Goal: Book appointment/travel/reservation

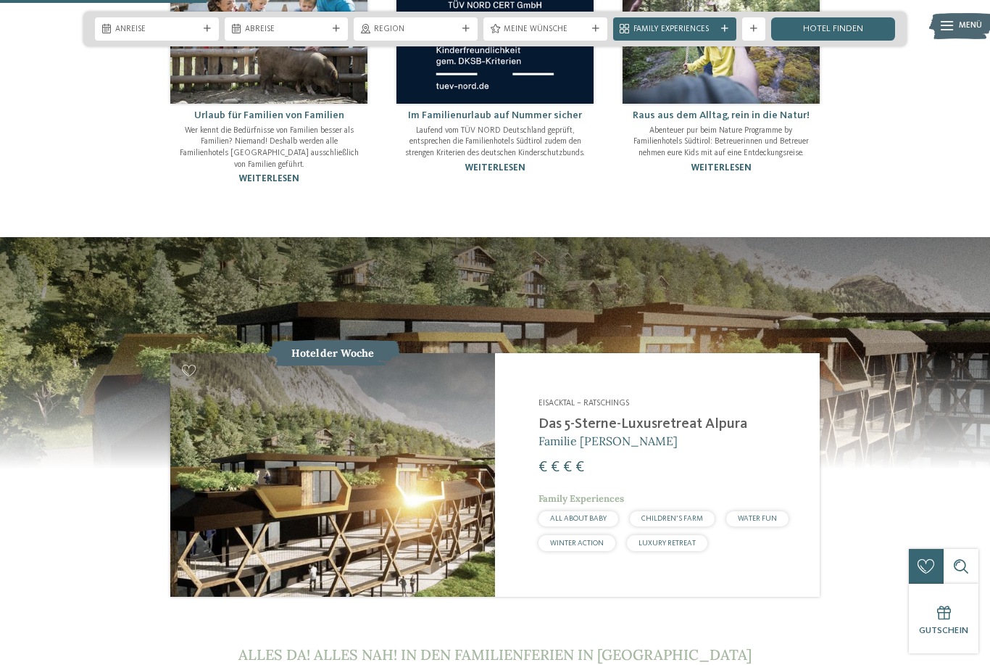
scroll to position [1102, 0]
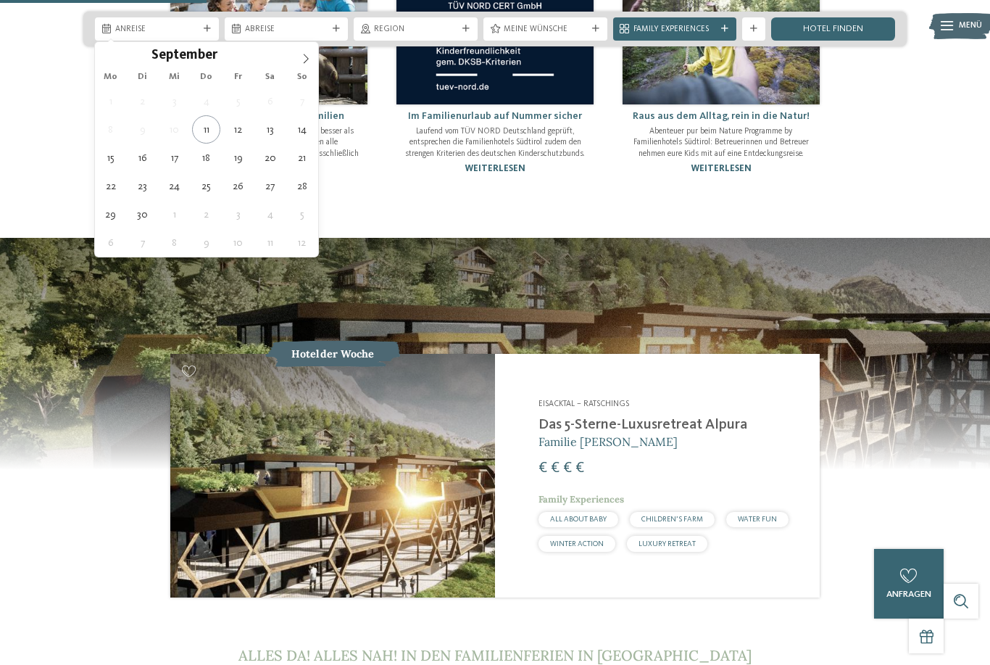
click at [307, 62] on icon at bounding box center [306, 59] width 10 height 10
type div "[DATE]"
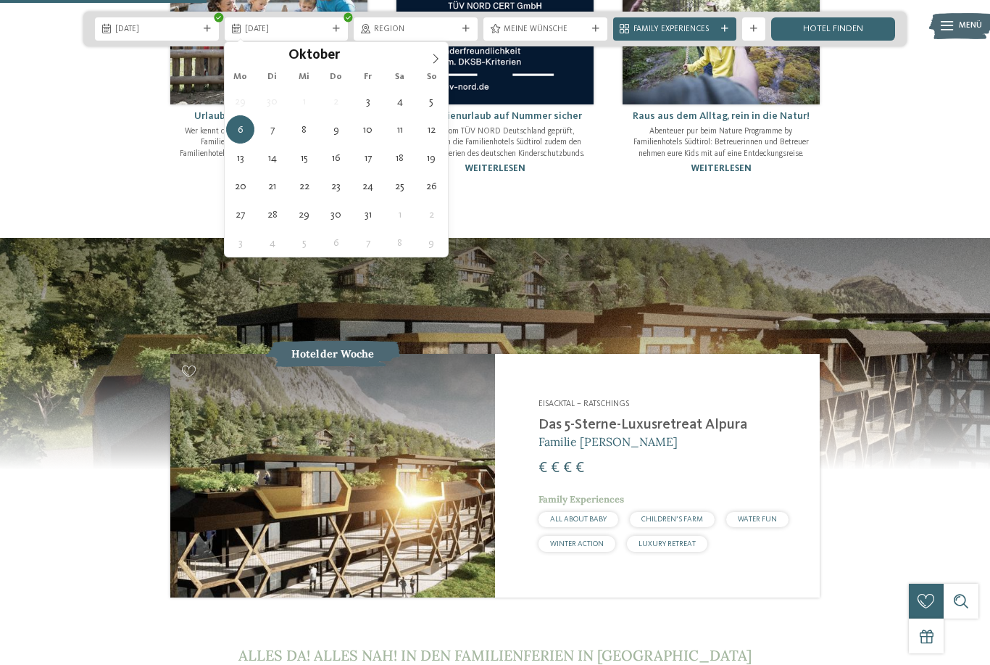
type div "[DATE]"
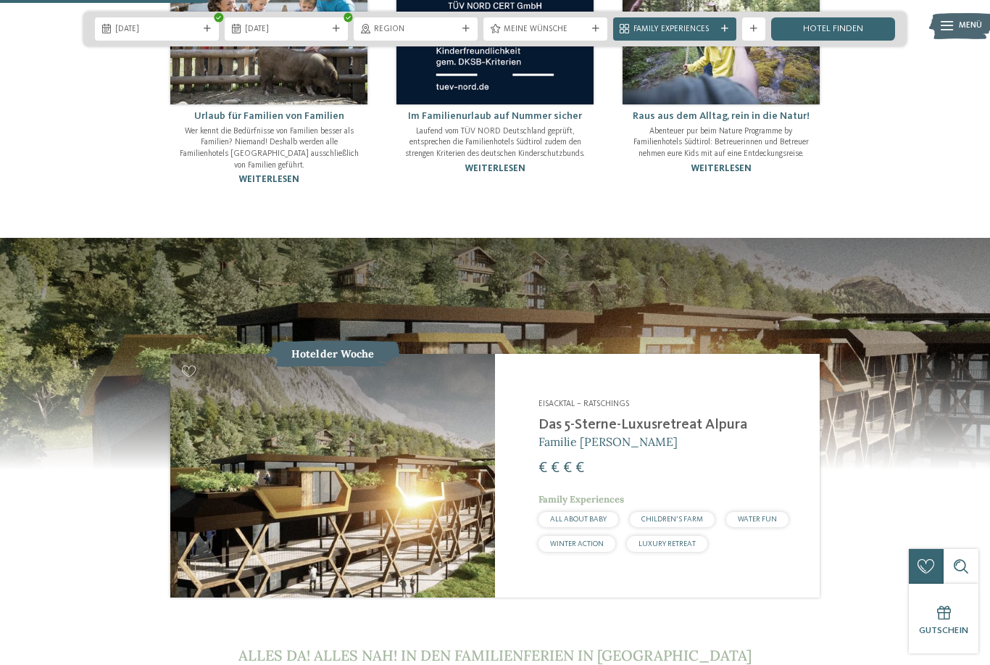
click at [460, 29] on div "Region" at bounding box center [415, 28] width 89 height 12
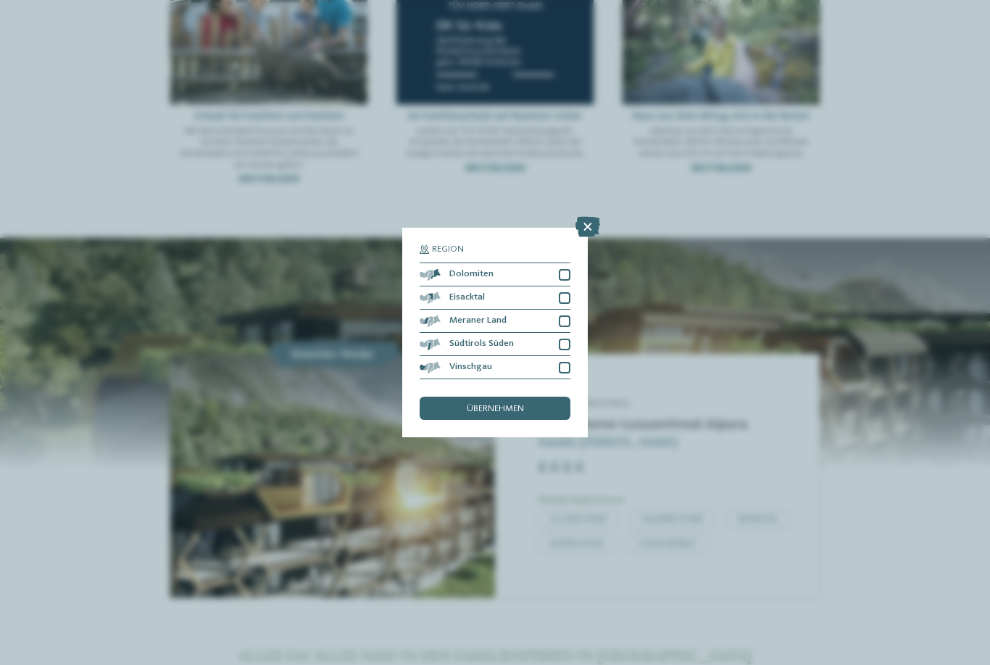
click at [555, 310] on div "Meraner Land" at bounding box center [495, 321] width 151 height 23
click at [558, 263] on div "Dolomiten" at bounding box center [495, 274] width 151 height 23
click at [560, 339] on div at bounding box center [565, 345] width 12 height 12
click at [558, 286] on div "Eisacktal" at bounding box center [495, 297] width 151 height 23
click at [487, 405] on span "übernehmen" at bounding box center [495, 409] width 57 height 9
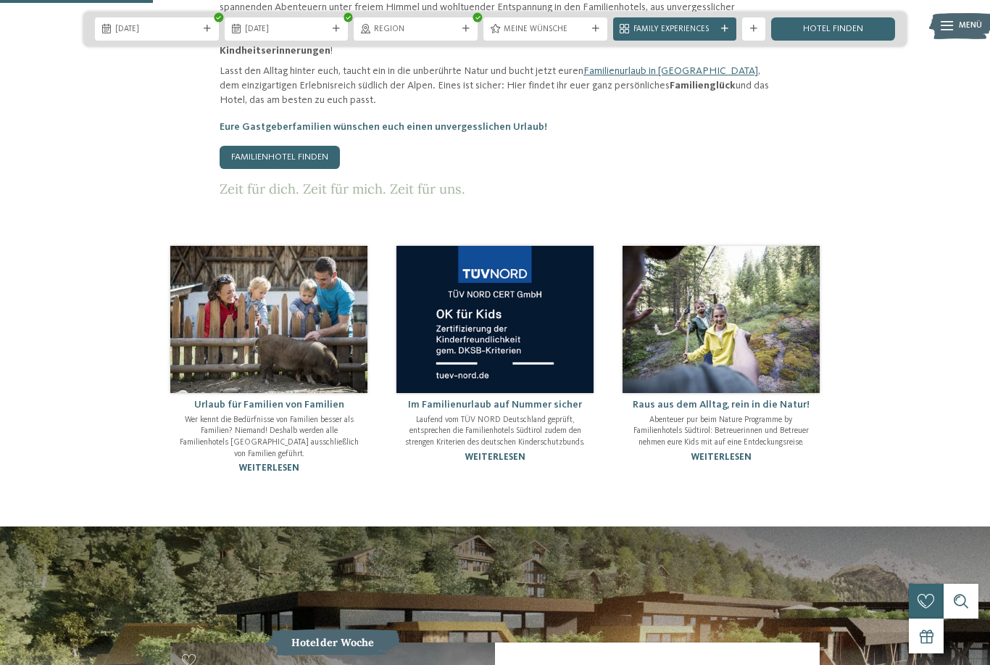
scroll to position [812, 0]
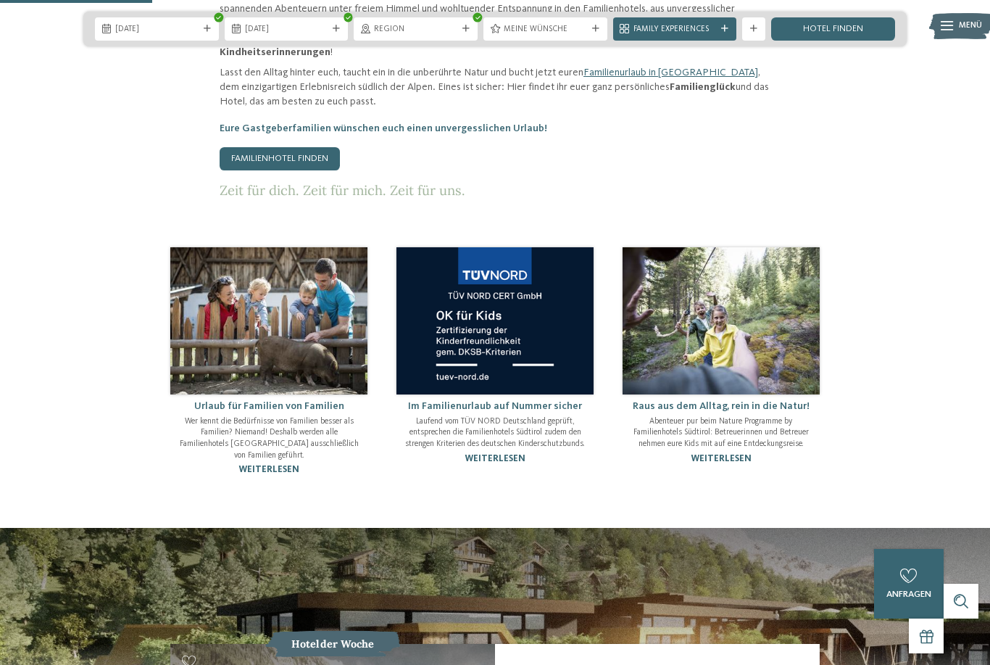
click at [843, 36] on link "Hotel finden" at bounding box center [833, 28] width 124 height 23
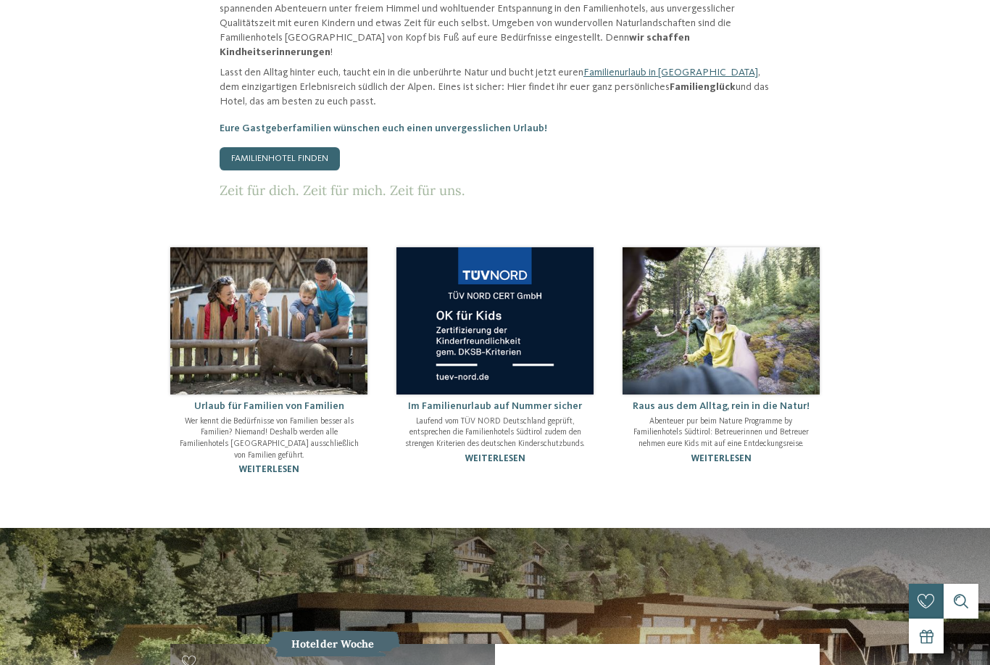
scroll to position [0, 0]
